Goal: Find specific page/section: Find specific page/section

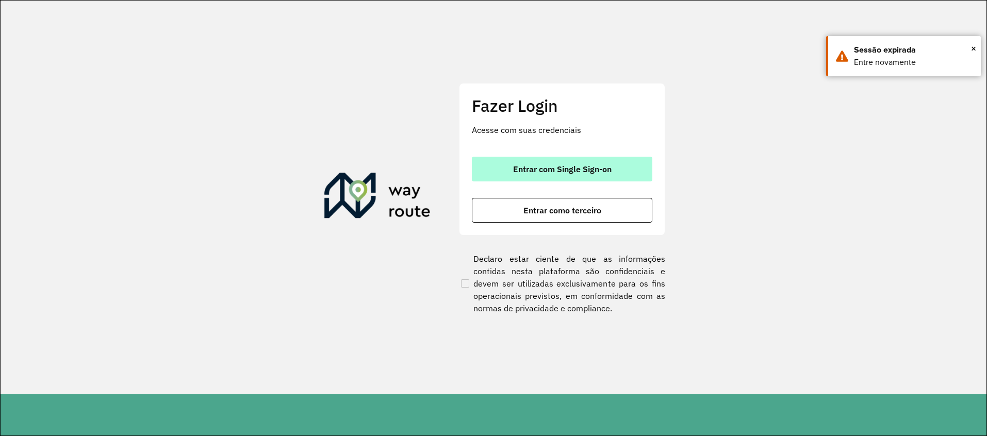
click at [579, 170] on span "Entrar com Single Sign-on" at bounding box center [562, 169] width 98 height 8
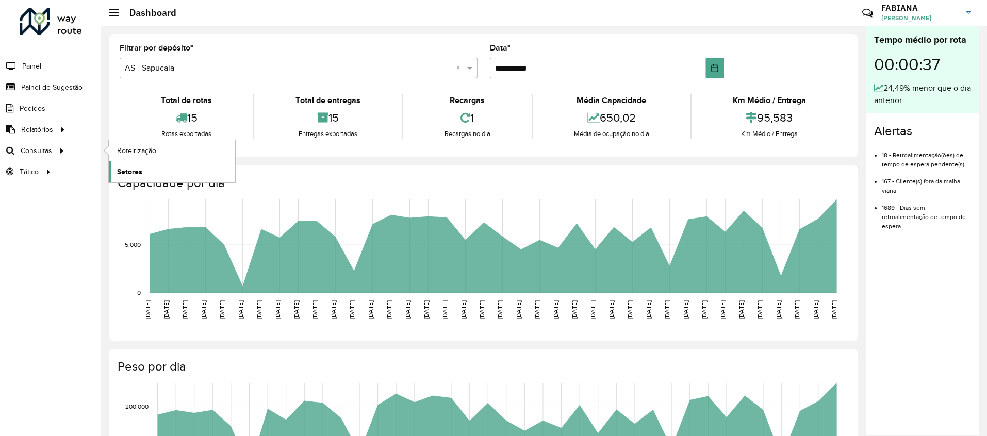
click at [144, 173] on link "Setores" at bounding box center [172, 171] width 126 height 21
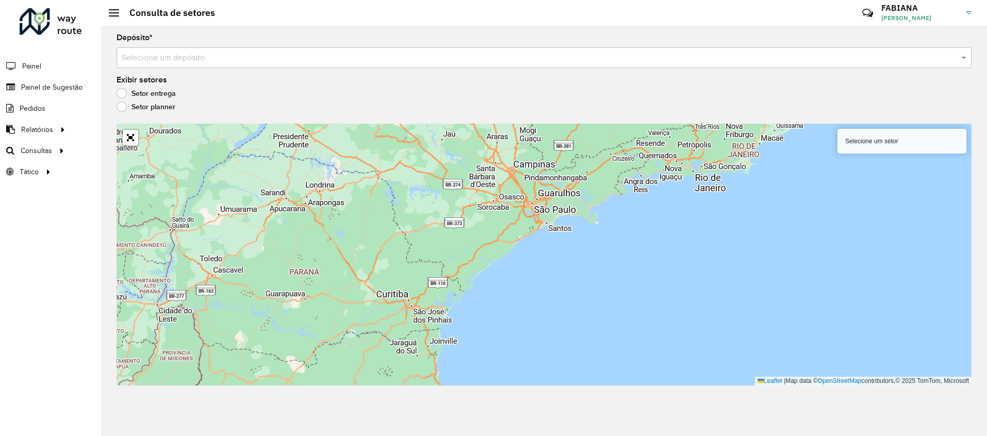
click at [187, 65] on div "Selecione um depósito" at bounding box center [544, 57] width 855 height 21
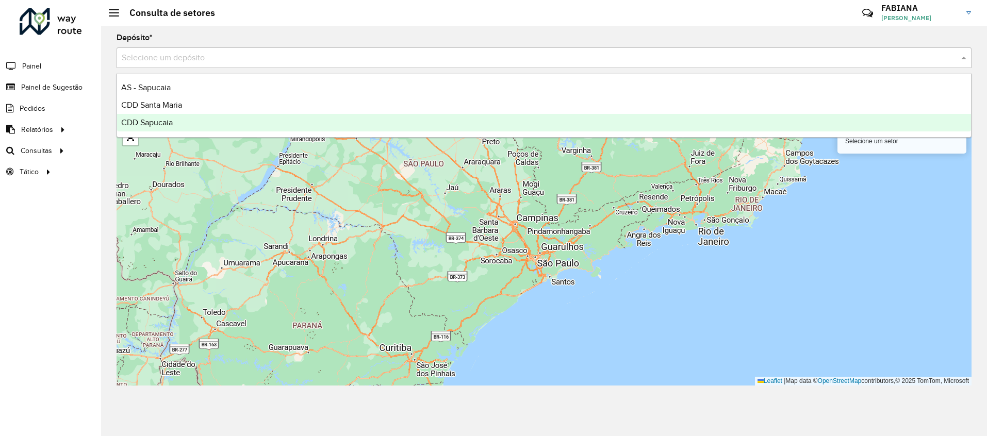
click at [209, 118] on div "CDD Sapucaia" at bounding box center [544, 123] width 854 height 18
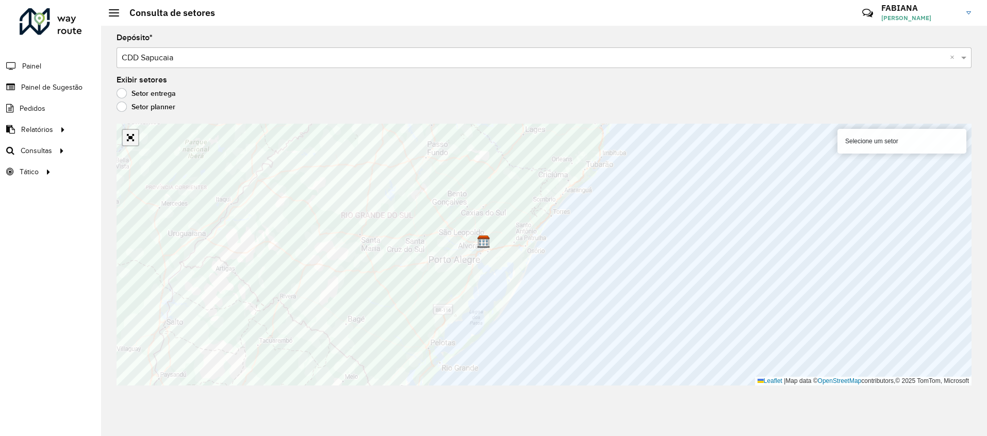
click at [134, 143] on link "Abrir mapa em tela cheia" at bounding box center [130, 137] width 15 height 15
